Goal: Book appointment/travel/reservation

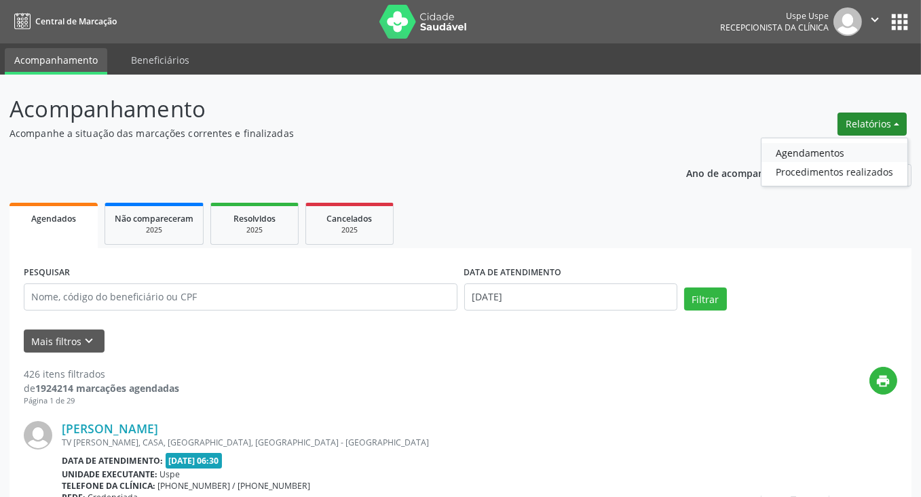
click at [840, 154] on link "Agendamentos" at bounding box center [834, 152] width 146 height 19
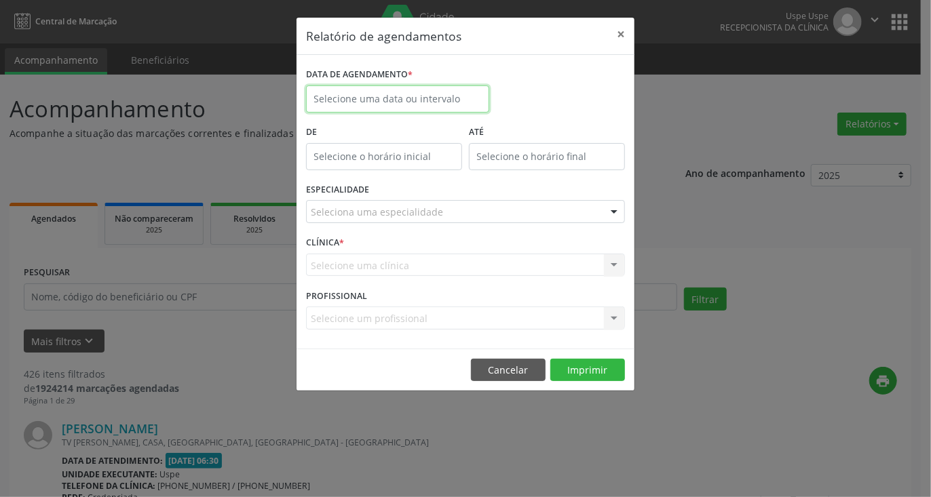
click at [451, 103] on body "Central de Marcação Uspe Uspe Recepcionista da clínica  Configurações Sair app…" at bounding box center [465, 248] width 931 height 497
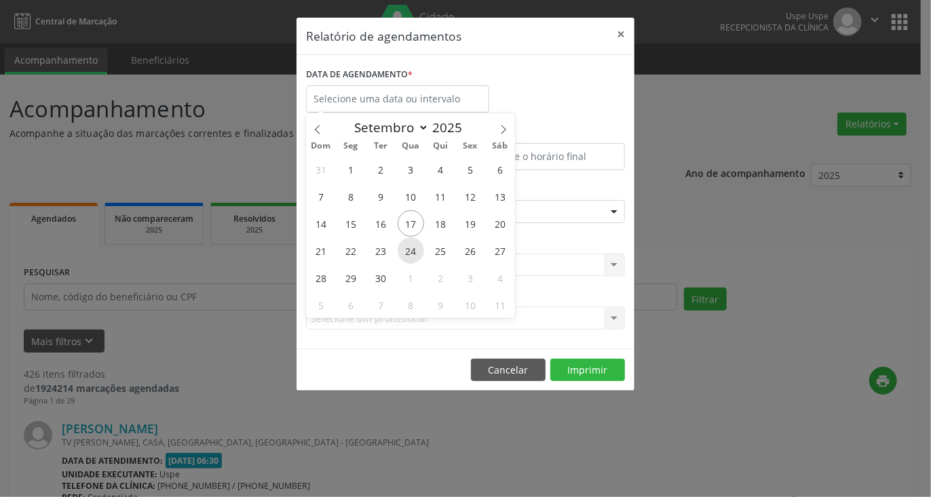
click at [413, 244] on span "24" at bounding box center [411, 251] width 26 height 26
type input "[DATE]"
click at [413, 244] on span "24" at bounding box center [411, 251] width 26 height 26
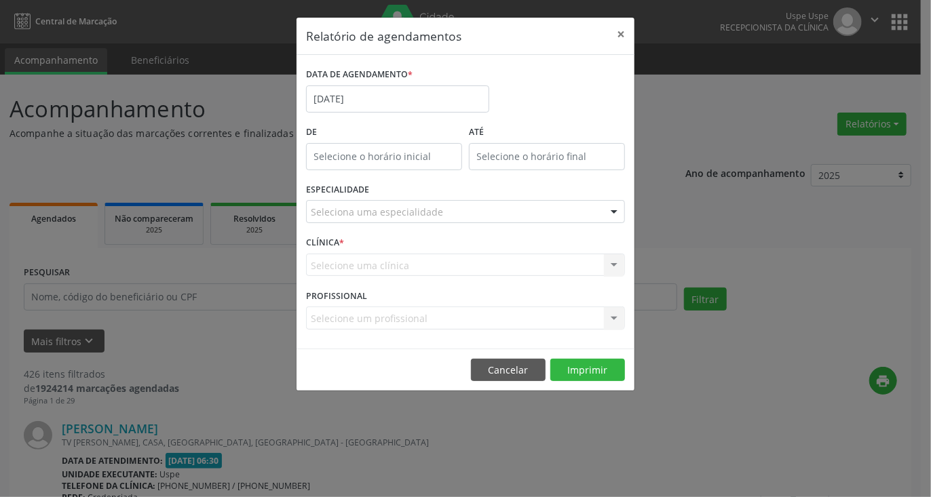
click at [476, 213] on div "Seleciona uma especialidade" at bounding box center [465, 211] width 319 height 23
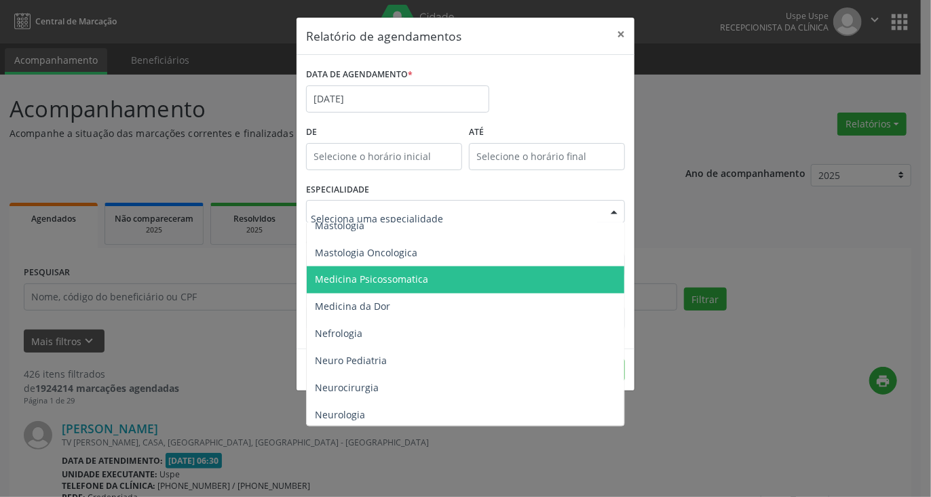
scroll to position [1246, 0]
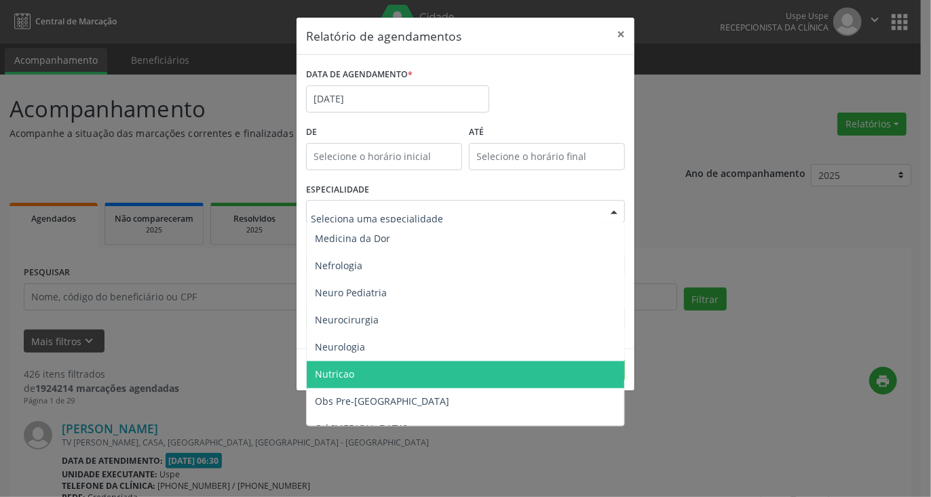
click at [350, 368] on span "Nutricao" at bounding box center [334, 374] width 39 height 13
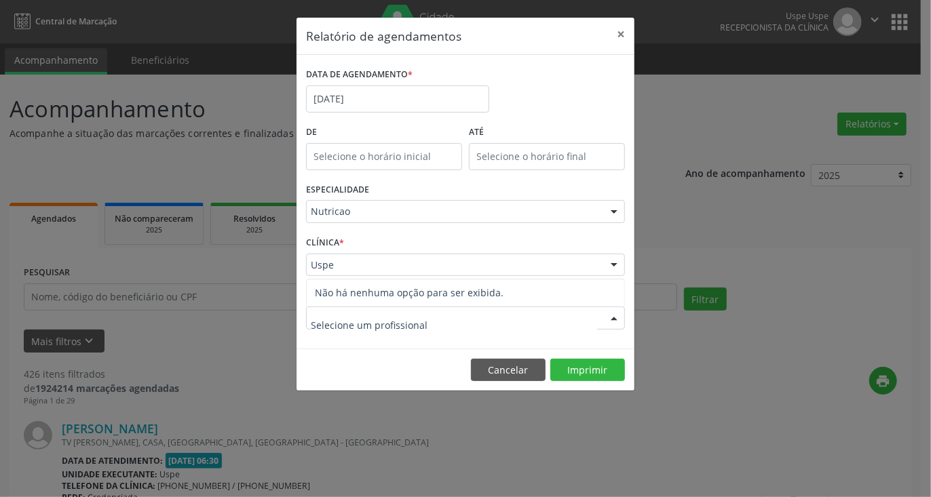
click at [457, 315] on div at bounding box center [465, 318] width 319 height 23
click at [365, 272] on div "Uspe" at bounding box center [465, 265] width 319 height 23
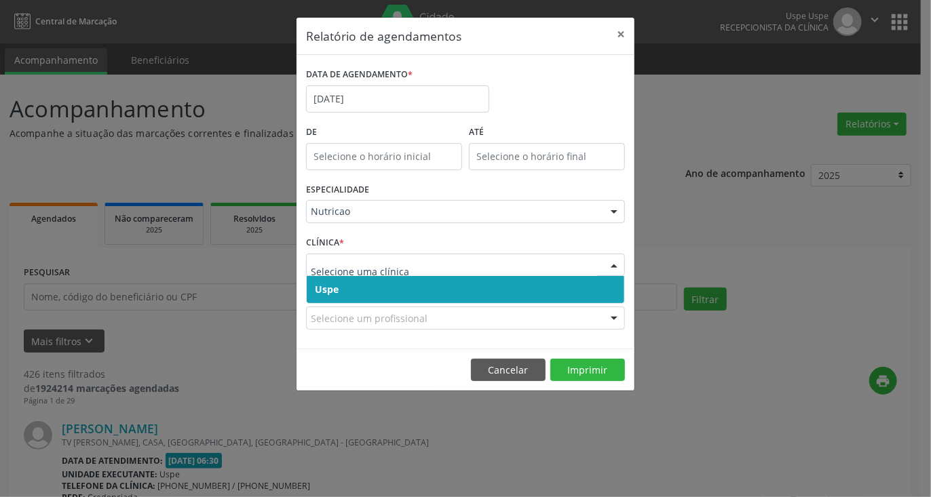
click at [360, 290] on span "Uspe" at bounding box center [466, 289] width 318 height 27
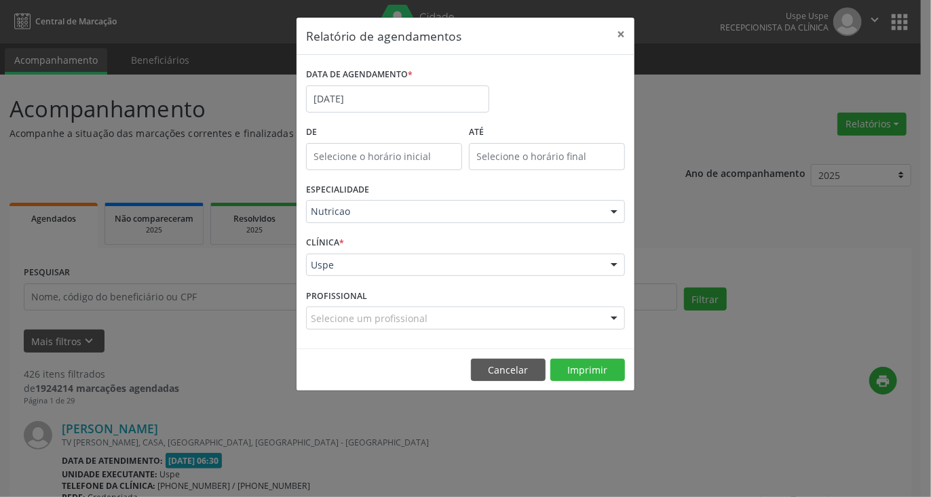
click at [311, 264] on input "text" at bounding box center [311, 272] width 0 height 27
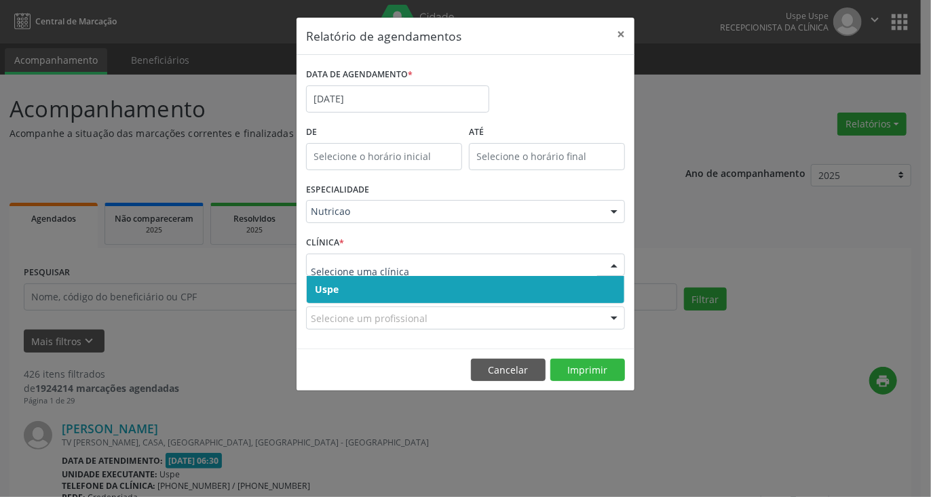
click at [357, 293] on span "Uspe" at bounding box center [466, 289] width 318 height 27
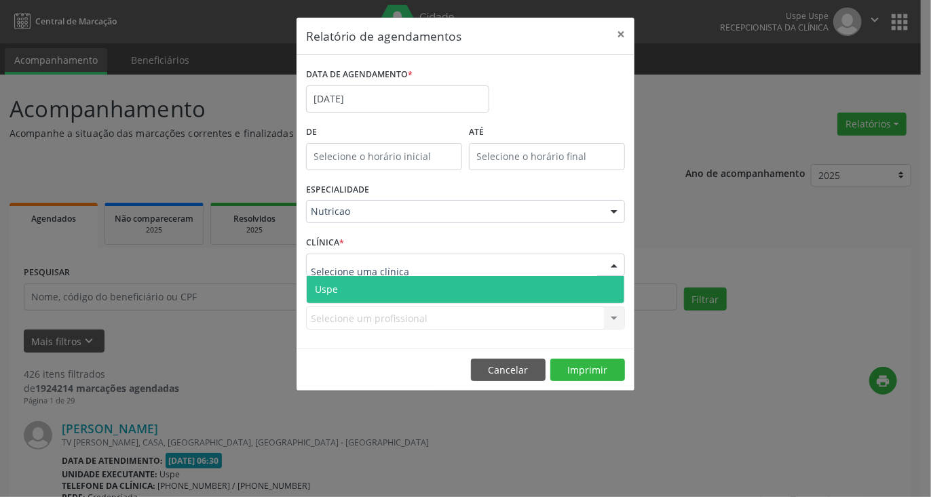
click at [356, 288] on span "Uspe" at bounding box center [466, 289] width 318 height 27
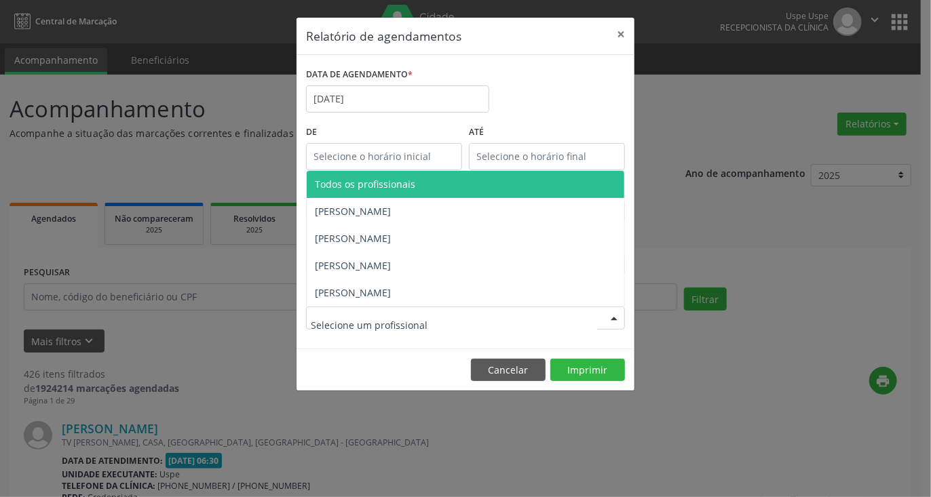
click at [558, 97] on div "DATA DE AGENDAMENTO * [DATE]" at bounding box center [466, 93] width 326 height 58
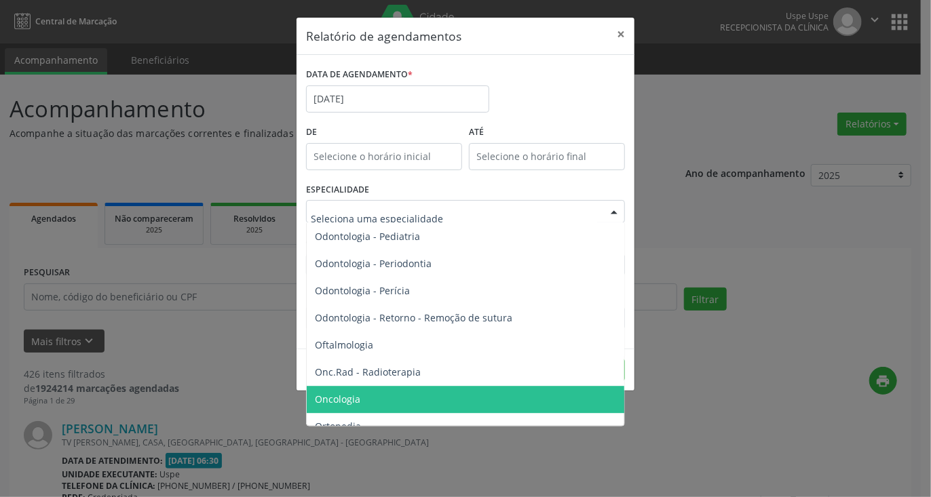
scroll to position [1832, 0]
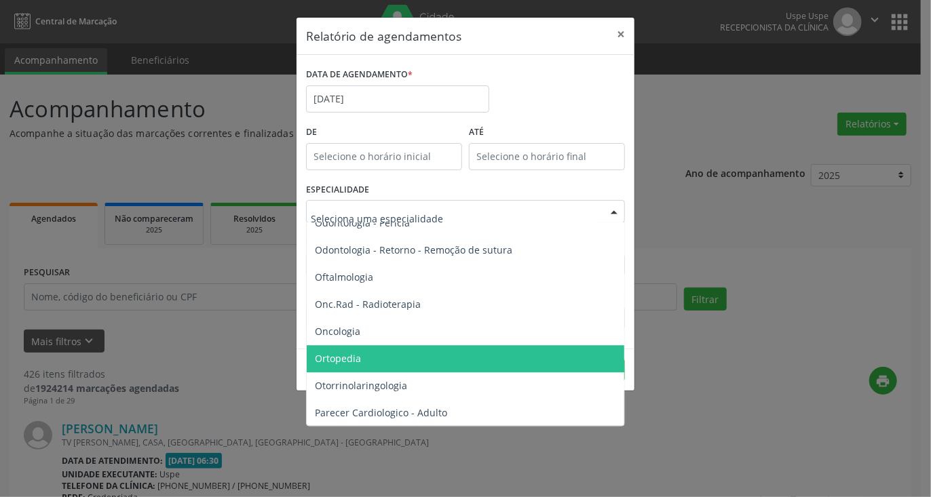
click at [348, 362] on span "Ortopedia" at bounding box center [338, 358] width 46 height 13
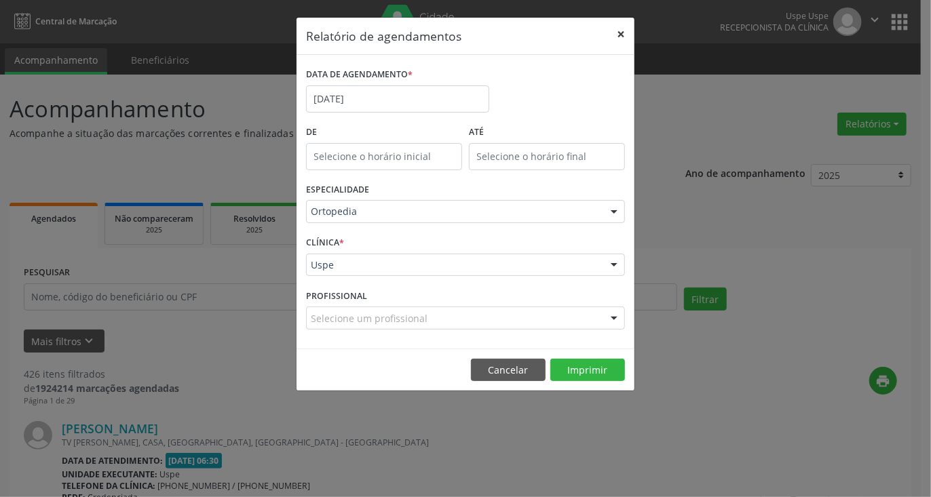
click at [621, 33] on button "×" at bounding box center [620, 34] width 27 height 33
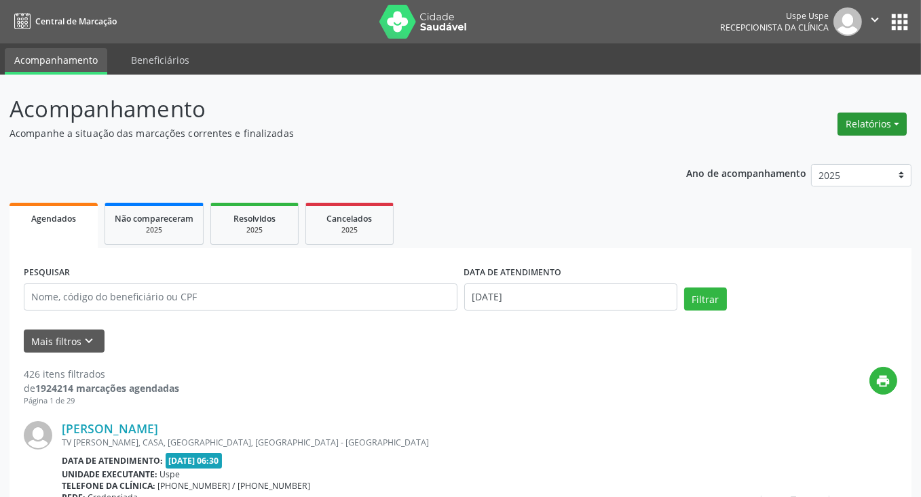
click at [873, 130] on button "Relatórios" at bounding box center [871, 124] width 69 height 23
click at [832, 150] on link "Agendamentos" at bounding box center [834, 152] width 146 height 19
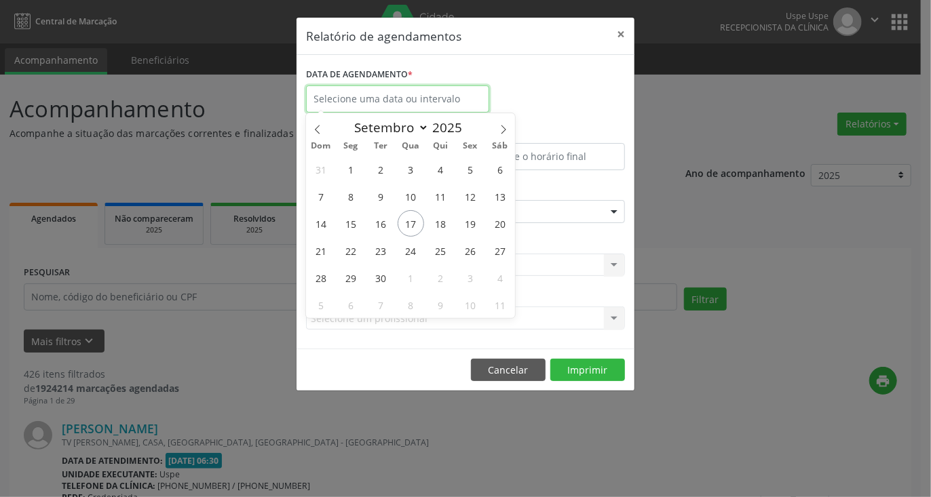
click at [424, 98] on input "text" at bounding box center [397, 99] width 183 height 27
click at [408, 253] on span "24" at bounding box center [411, 251] width 26 height 26
type input "[DATE]"
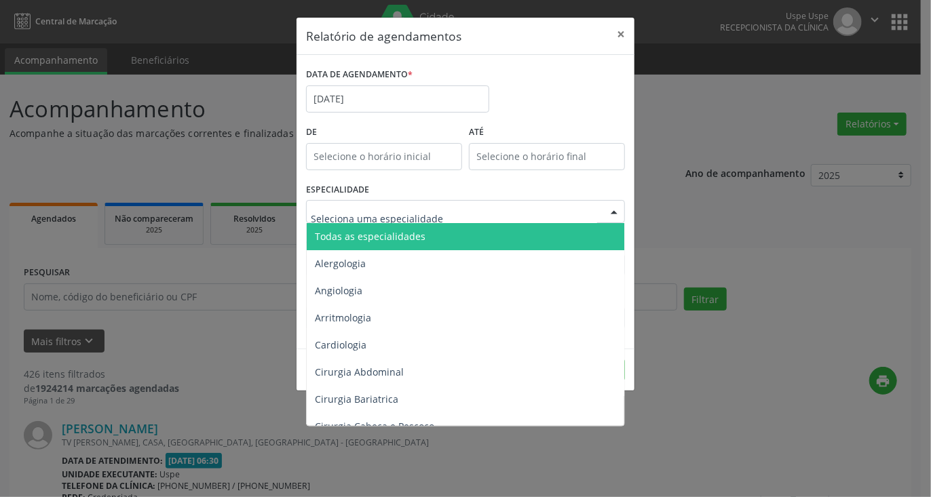
click at [466, 210] on div at bounding box center [465, 211] width 319 height 23
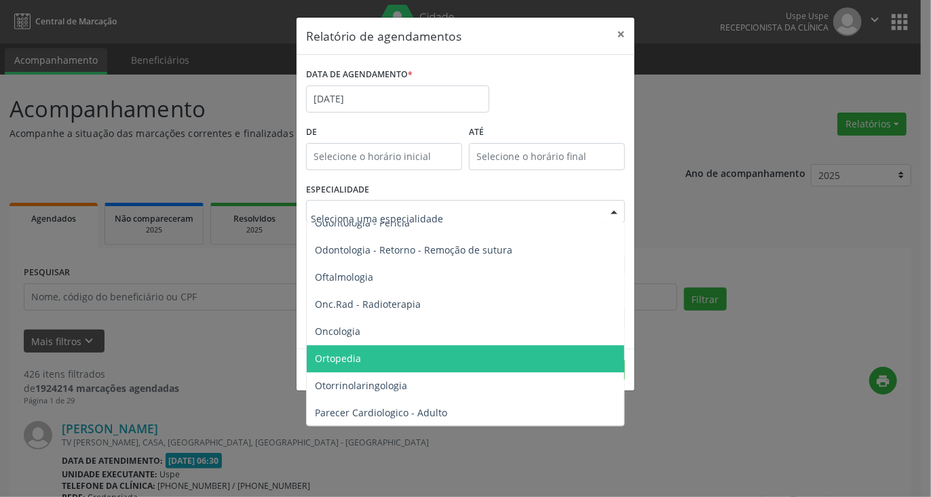
click at [367, 348] on span "Ortopedia" at bounding box center [467, 358] width 320 height 27
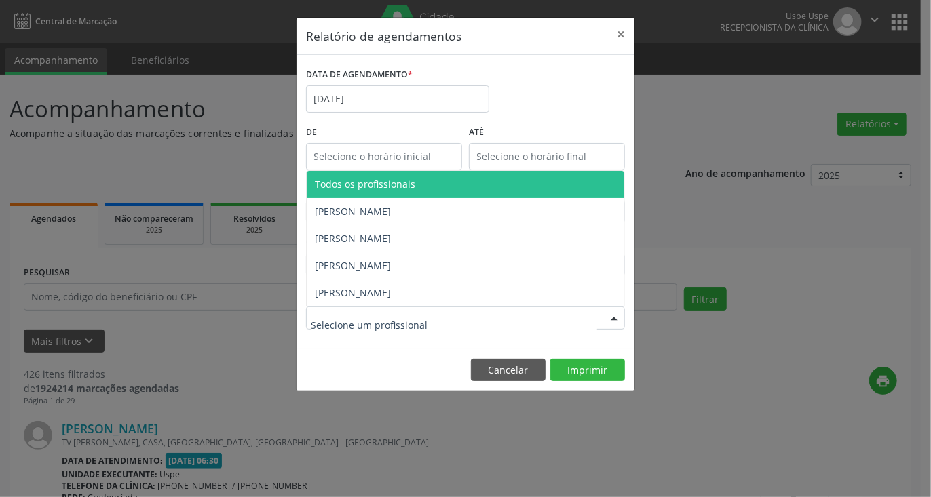
click at [500, 312] on div at bounding box center [465, 318] width 319 height 23
